Goal: Task Accomplishment & Management: Use online tool/utility

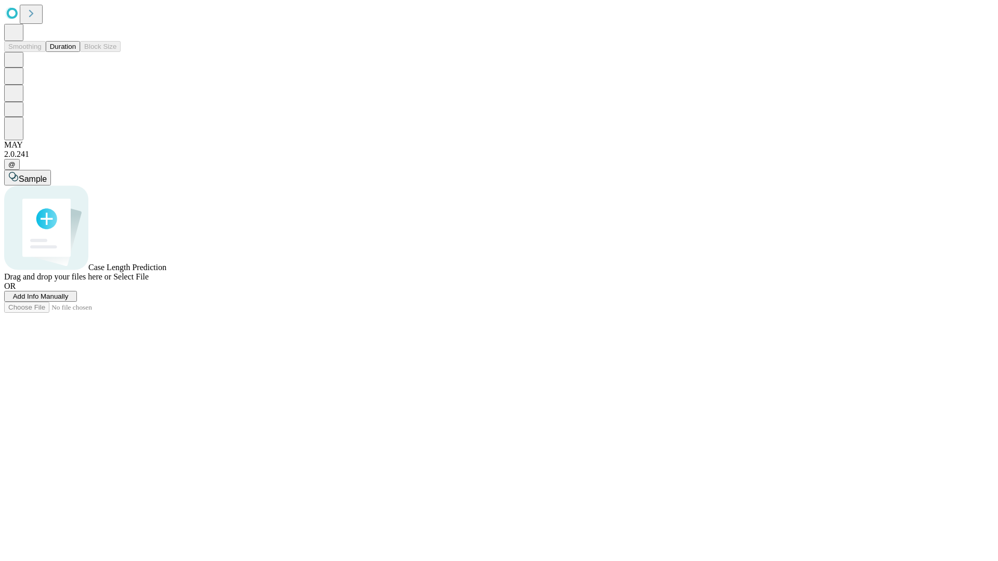
click at [76, 52] on button "Duration" at bounding box center [63, 46] width 34 height 11
click at [149, 281] on span "Select File" at bounding box center [130, 276] width 35 height 9
